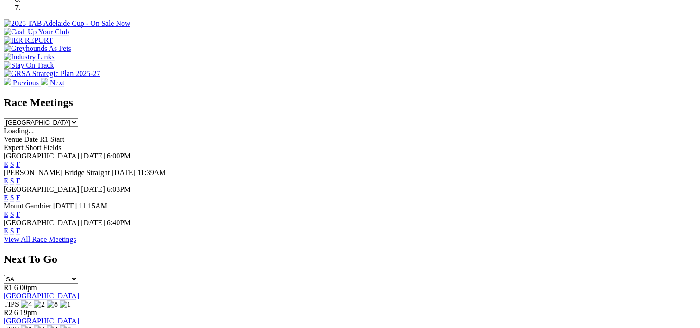
scroll to position [345, 0]
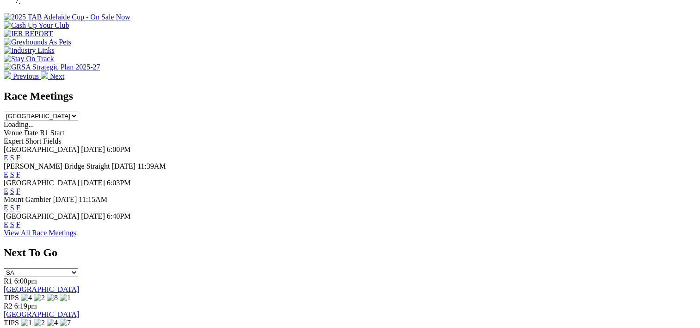
click at [20, 220] on link "F" at bounding box center [18, 224] width 4 height 8
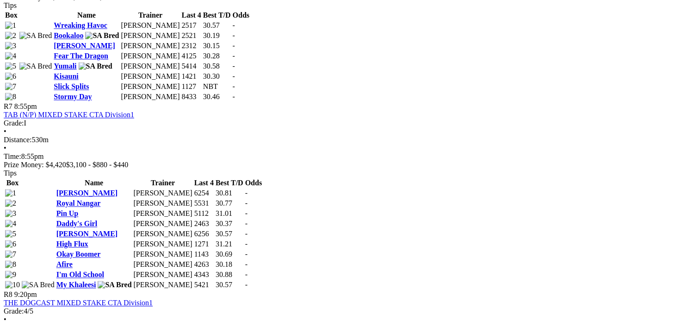
scroll to position [1399, 3]
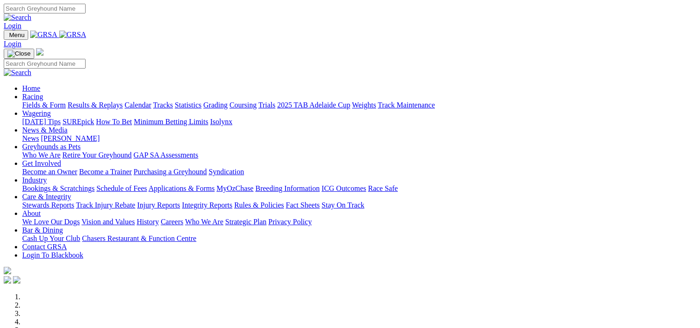
scroll to position [345, 0]
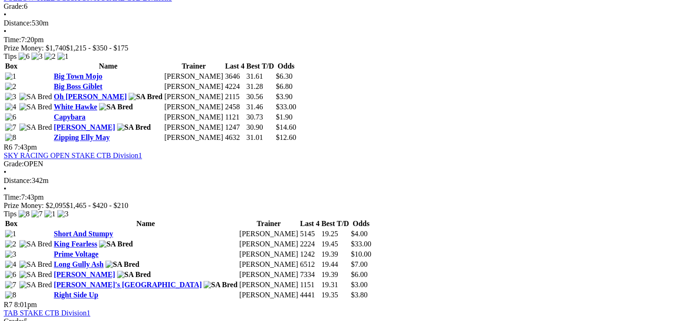
scroll to position [1118, 0]
